Goal: Task Accomplishment & Management: Manage account settings

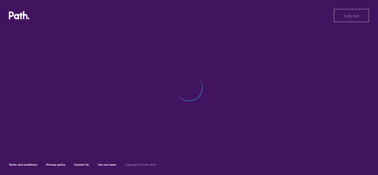
drag, startPoint x: 142, startPoint y: 151, endPoint x: 162, endPoint y: 113, distance: 43.2
click at [157, 117] on div at bounding box center [189, 90] width 360 height 124
drag, startPoint x: 168, startPoint y: 107, endPoint x: 171, endPoint y: 103, distance: 5.4
click at [170, 106] on div at bounding box center [189, 90] width 360 height 124
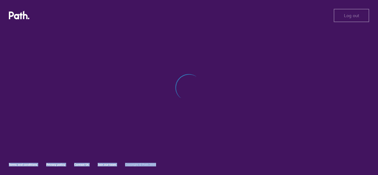
drag, startPoint x: 214, startPoint y: 93, endPoint x: 105, endPoint y: 78, distance: 109.8
click at [107, 79] on div "Log out Log out Terms and conditions Privacy policy Contact Us Join our team Co…" at bounding box center [189, 87] width 378 height 175
drag, startPoint x: 216, startPoint y: 90, endPoint x: 217, endPoint y: 92, distance: 2.8
click at [217, 92] on div "Log out Log out Terms and conditions Privacy policy Contact Us Join our team Co…" at bounding box center [189, 87] width 378 height 175
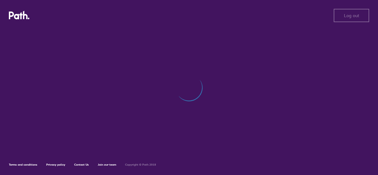
drag, startPoint x: 195, startPoint y: 90, endPoint x: 178, endPoint y: 84, distance: 18.6
click at [184, 85] on div "Log out Log out Terms and conditions Privacy policy Contact Us Join our team Co…" at bounding box center [189, 87] width 378 height 175
click at [176, 82] on div "Log out Log out Terms and conditions Privacy policy Contact Us Join our team Co…" at bounding box center [189, 87] width 378 height 175
drag, startPoint x: 172, startPoint y: 121, endPoint x: 215, endPoint y: 88, distance: 54.6
click at [209, 93] on div "Log out Log out Terms and conditions Privacy policy Contact Us Join our team Co…" at bounding box center [189, 87] width 378 height 175
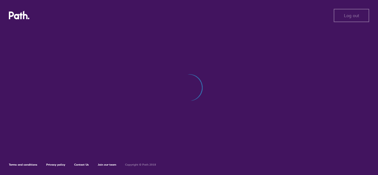
click at [215, 87] on div "Log out Log out Terms and conditions Privacy policy Contact Us Join our team Co…" at bounding box center [189, 87] width 378 height 175
click at [190, 87] on div "Log out Log out Terms and conditions Privacy policy Contact Us Join our team Co…" at bounding box center [189, 87] width 378 height 175
drag, startPoint x: 188, startPoint y: 87, endPoint x: 167, endPoint y: 67, distance: 29.0
click at [186, 83] on div "Log out Log out Terms and conditions Privacy policy Contact Us Join our team Co…" at bounding box center [189, 87] width 378 height 175
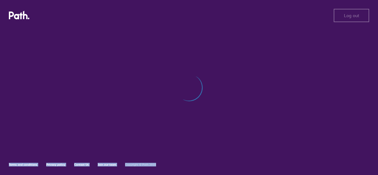
drag, startPoint x: 187, startPoint y: 98, endPoint x: 241, endPoint y: 93, distance: 54.9
click at [295, 147] on div "Log out Log out Terms and conditions Privacy policy Contact Us Join our team Co…" at bounding box center [189, 87] width 378 height 175
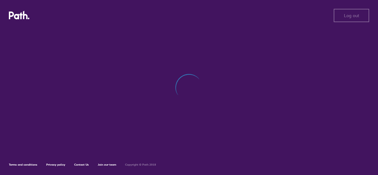
click at [220, 86] on div "Log out Log out Terms and conditions Privacy policy Contact Us Join our team Co…" at bounding box center [189, 87] width 378 height 175
drag, startPoint x: 220, startPoint y: 86, endPoint x: 140, endPoint y: 94, distance: 81.1
click at [97, 100] on div "Log out Log out Terms and conditions Privacy policy Contact Us Join our team Co…" at bounding box center [189, 87] width 378 height 175
click at [164, 90] on div "Log out Log out Terms and conditions Privacy policy Contact Us Join our team Co…" at bounding box center [189, 87] width 378 height 175
click at [169, 85] on div "Log out Log out Terms and conditions Privacy policy Contact Us Join our team Co…" at bounding box center [189, 87] width 378 height 175
